Goal: Task Accomplishment & Management: Use online tool/utility

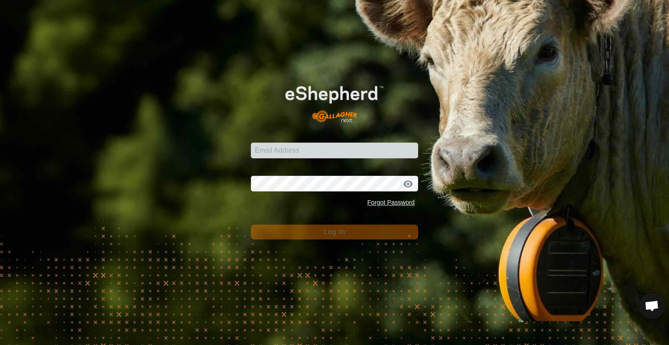
type input "[EMAIL_ADDRESS][DOMAIN_NAME]"
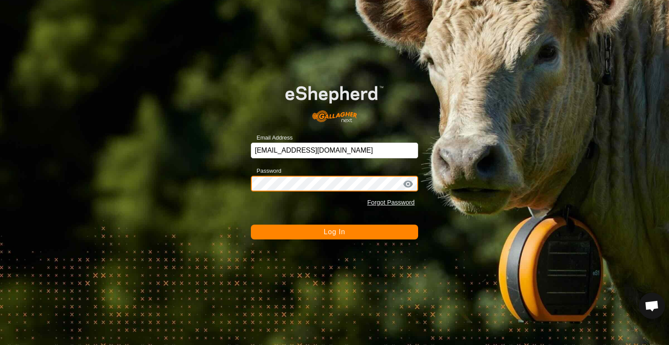
click at [251, 224] on button "Log In" at bounding box center [334, 231] width 167 height 15
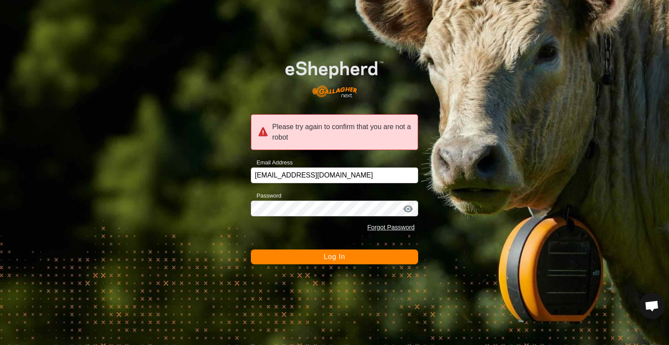
click at [340, 259] on span "Log In" at bounding box center [334, 256] width 21 height 7
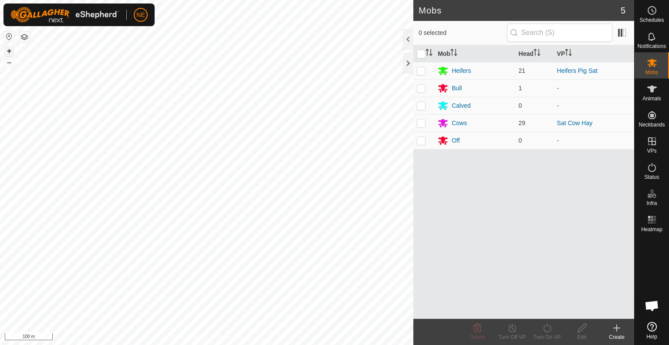
click at [10, 54] on button "+" at bounding box center [9, 51] width 10 height 10
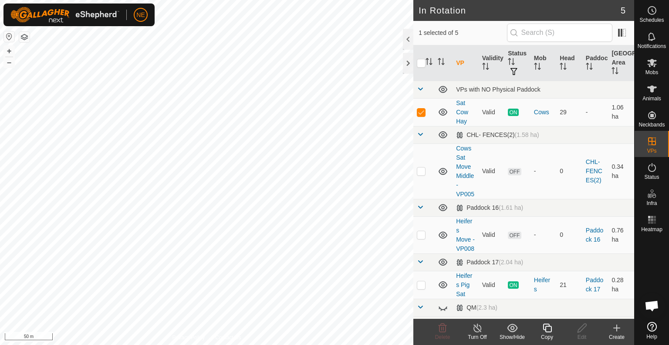
click at [550, 331] on icon at bounding box center [547, 327] width 9 height 9
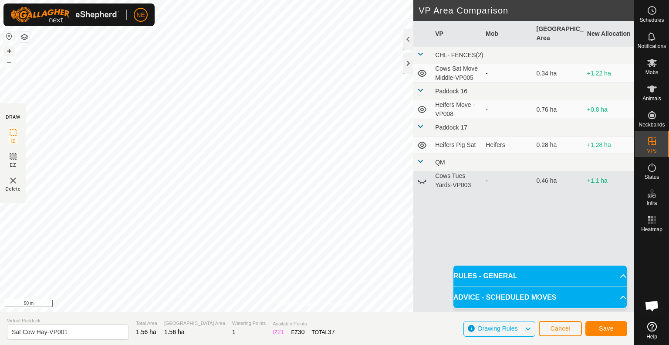
click at [10, 47] on button "+" at bounding box center [9, 51] width 10 height 10
click at [19, 331] on input "Sat Cow Hay-VP001" at bounding box center [68, 331] width 122 height 15
type input "Sun Cow Hay-VP001"
click at [605, 332] on button "Save" at bounding box center [606, 328] width 42 height 15
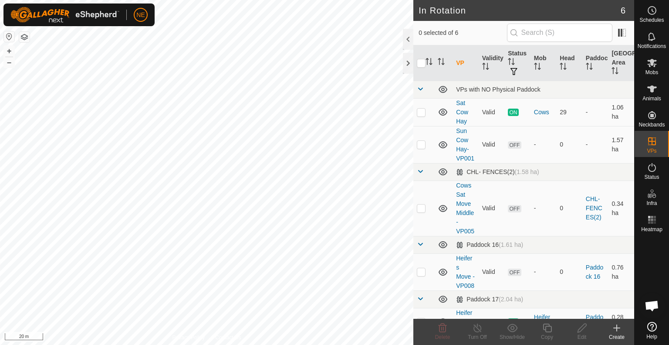
click at [249, 344] on html "NE Schedules Notifications Mobs Animals Neckbands VPs Status Infra Heatmap Help…" at bounding box center [334, 172] width 669 height 345
checkbox input "true"
click at [546, 325] on icon at bounding box center [547, 327] width 11 height 10
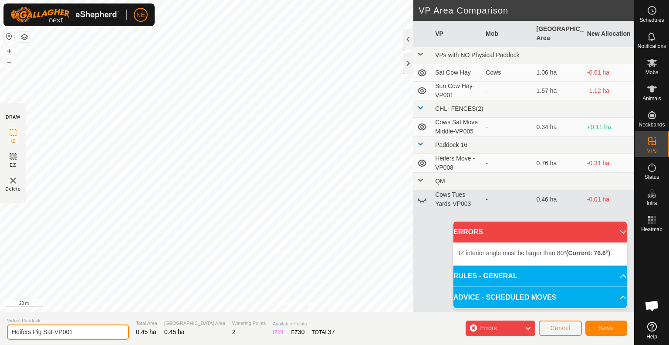
click at [52, 333] on input "Heifers Pig Sat-VP001" at bounding box center [68, 331] width 122 height 15
type input "Heifers Pig Sun-VP001"
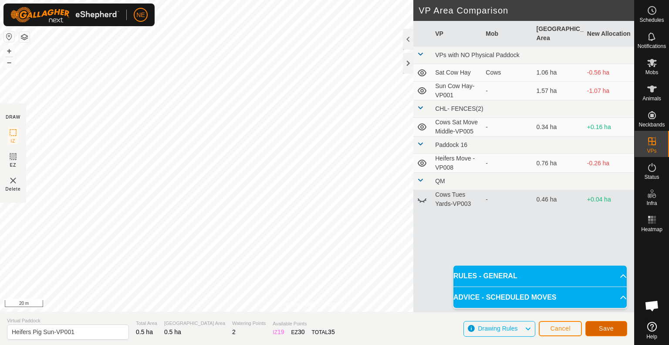
click at [597, 331] on button "Save" at bounding box center [606, 328] width 42 height 15
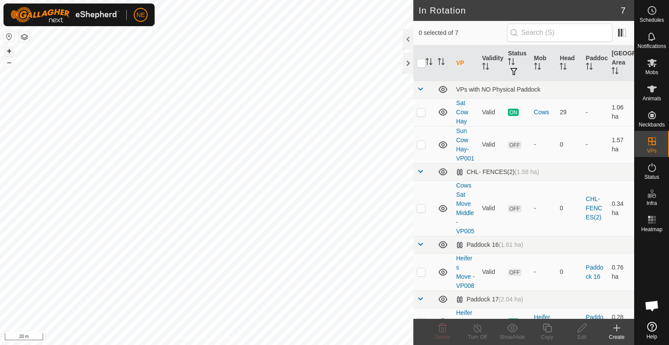
click at [9, 50] on button "+" at bounding box center [9, 51] width 10 height 10
click at [656, 71] on span "Mobs" at bounding box center [652, 72] width 13 height 5
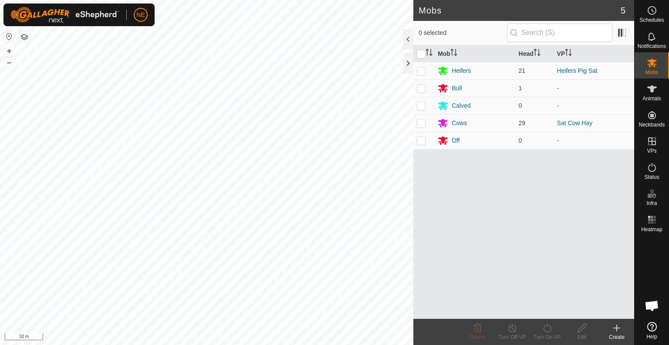
click at [14, 66] on div "+ –" at bounding box center [8, 56] width 11 height 23
click at [10, 65] on button "–" at bounding box center [9, 62] width 10 height 10
click at [9, 64] on button "–" at bounding box center [9, 62] width 10 height 10
click at [420, 122] on p-checkbox at bounding box center [421, 122] width 9 height 7
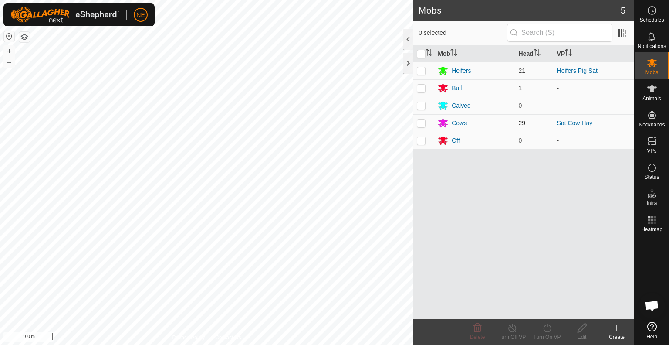
checkbox input "true"
click at [548, 320] on div "Turn On VP" at bounding box center [547, 331] width 35 height 26
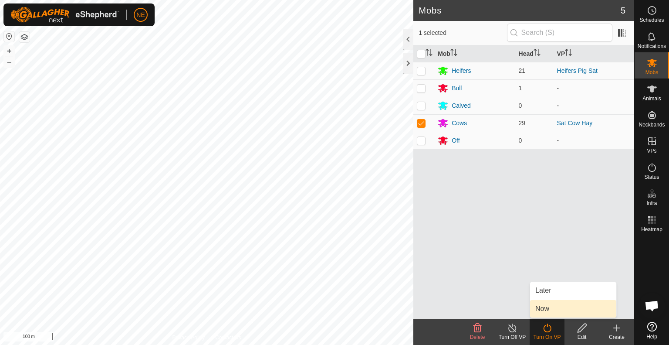
click at [548, 307] on link "Now" at bounding box center [573, 308] width 86 height 17
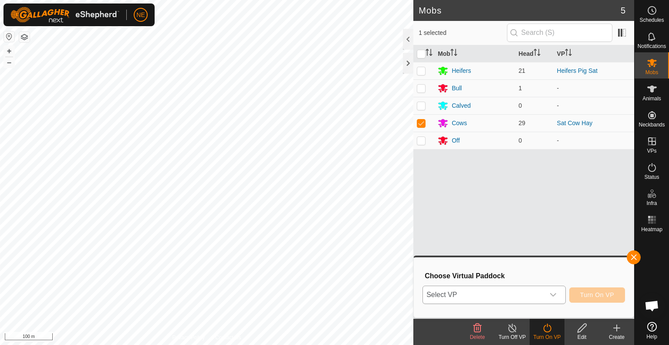
click at [557, 293] on div "dropdown trigger" at bounding box center [553, 294] width 17 height 17
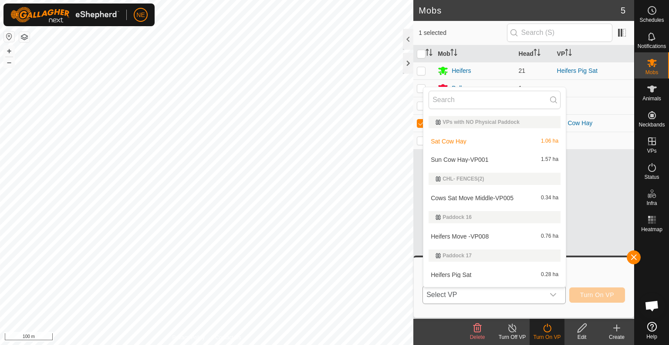
scroll to position [15, 0]
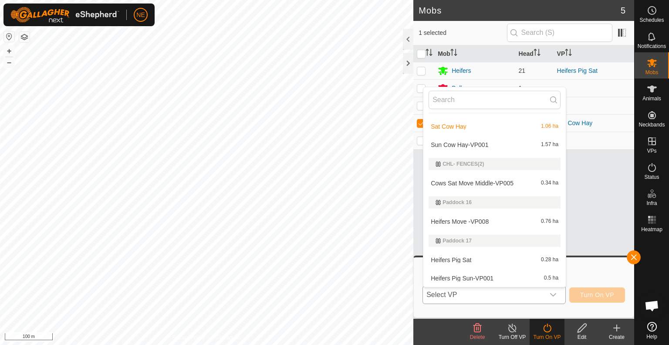
click at [488, 144] on li "Sun Cow Hay-VP001 1.57 ha" at bounding box center [494, 144] width 142 height 17
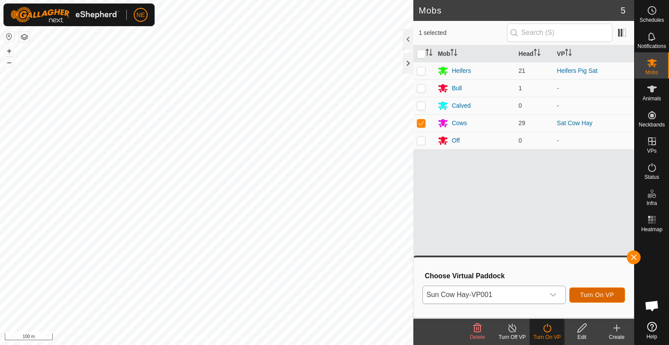
click at [598, 294] on span "Turn On VP" at bounding box center [597, 294] width 34 height 7
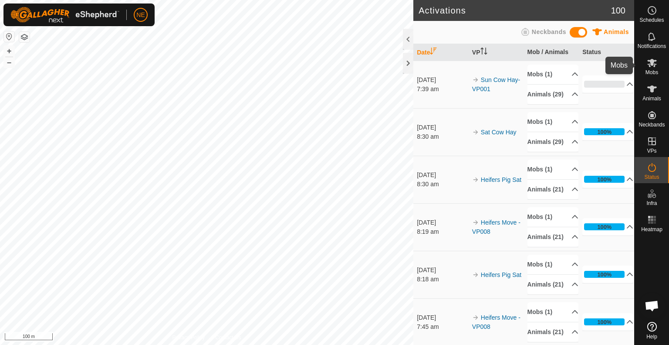
click at [653, 71] on span "Mobs" at bounding box center [652, 72] width 13 height 5
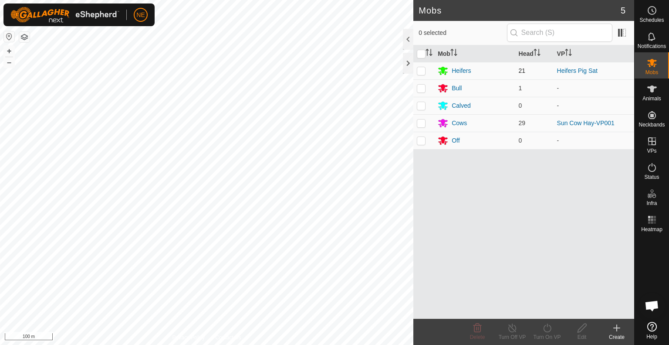
click at [423, 70] on p-checkbox at bounding box center [421, 70] width 9 height 7
checkbox input "true"
click at [547, 331] on icon at bounding box center [547, 327] width 8 height 9
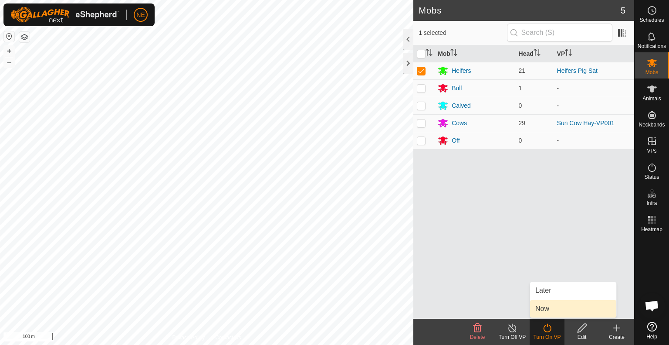
click at [548, 312] on link "Now" at bounding box center [573, 308] width 86 height 17
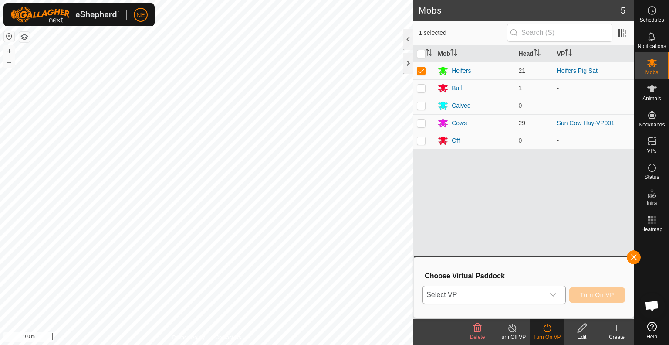
click at [554, 291] on icon "dropdown trigger" at bounding box center [553, 294] width 7 height 7
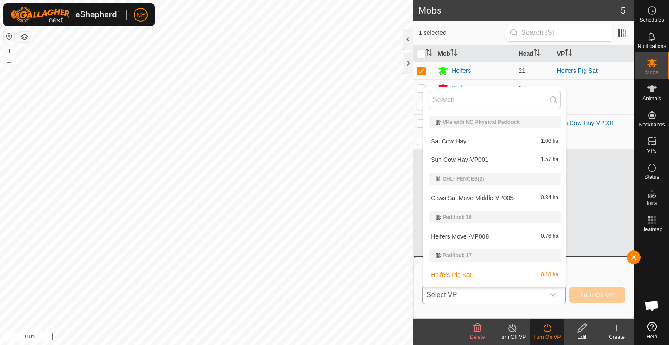
scroll to position [15, 0]
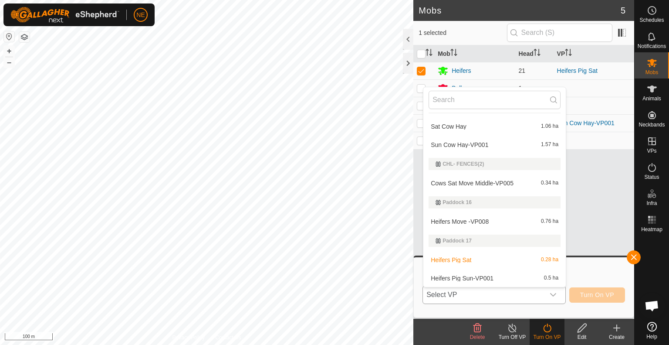
click at [530, 279] on li "Heifers Pig Sun-VP001 0.5 ha" at bounding box center [494, 277] width 142 height 17
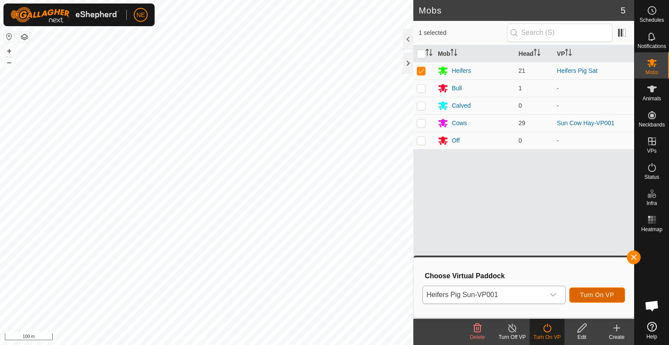
click at [592, 300] on button "Turn On VP" at bounding box center [597, 294] width 56 height 15
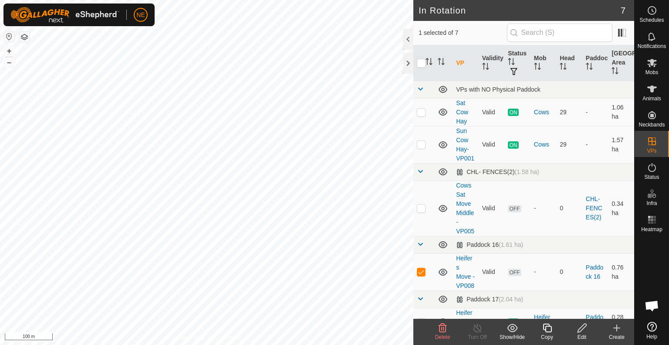
click at [442, 332] on icon at bounding box center [443, 327] width 8 height 9
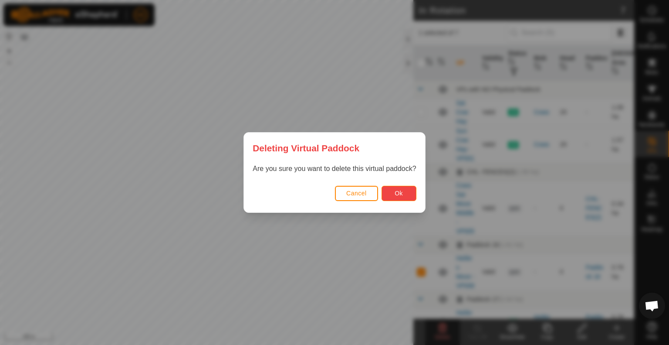
click at [401, 196] on span "Ok" at bounding box center [399, 193] width 8 height 7
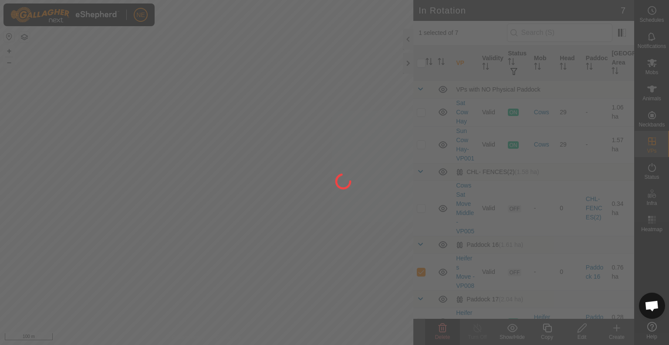
checkbox input "false"
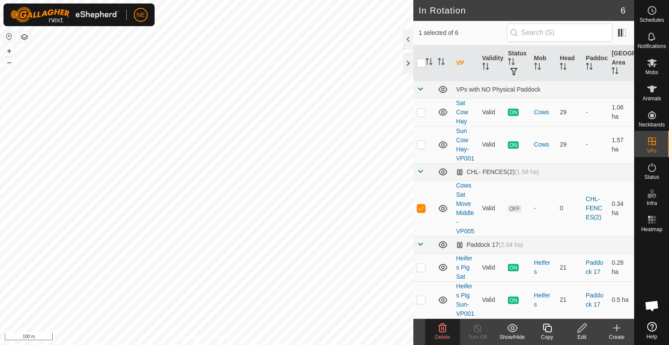
click at [430, 329] on delete-svg-icon at bounding box center [442, 327] width 35 height 10
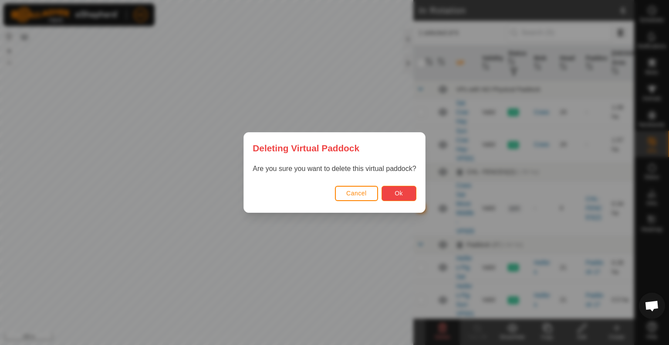
click at [391, 194] on button "Ok" at bounding box center [399, 193] width 35 height 15
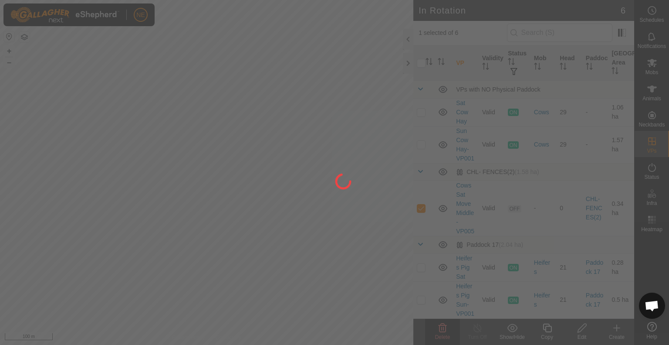
checkbox input "false"
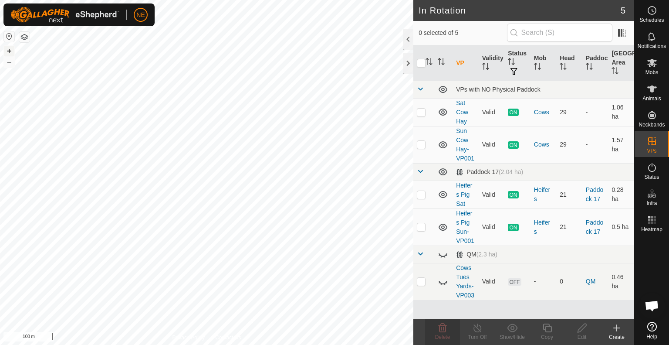
click at [9, 50] on button "+" at bounding box center [9, 51] width 10 height 10
